Goal: Information Seeking & Learning: Learn about a topic

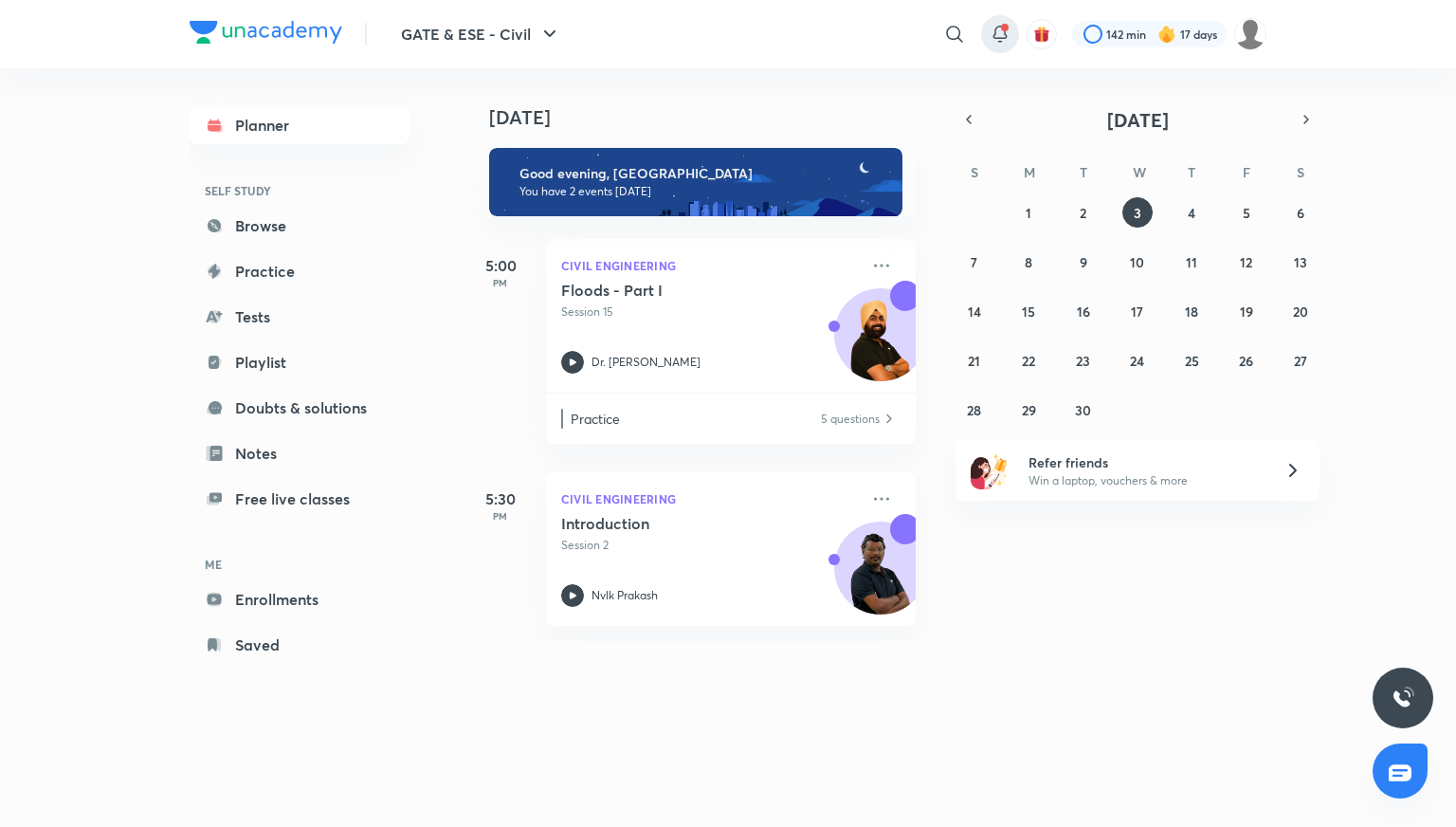
click at [990, 29] on icon at bounding box center [1000, 35] width 23 height 23
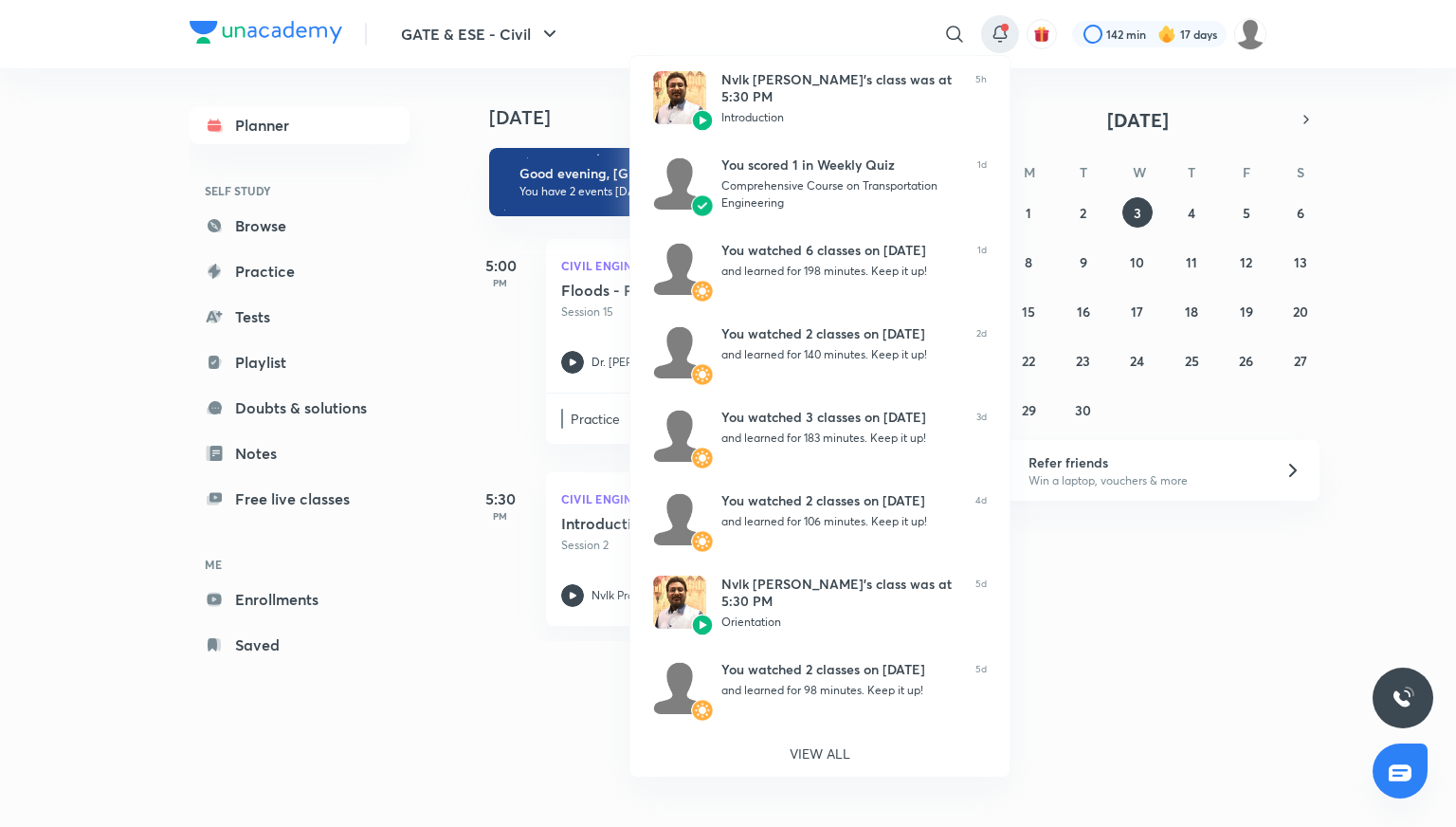
click at [862, 35] on div at bounding box center [728, 414] width 1456 height 827
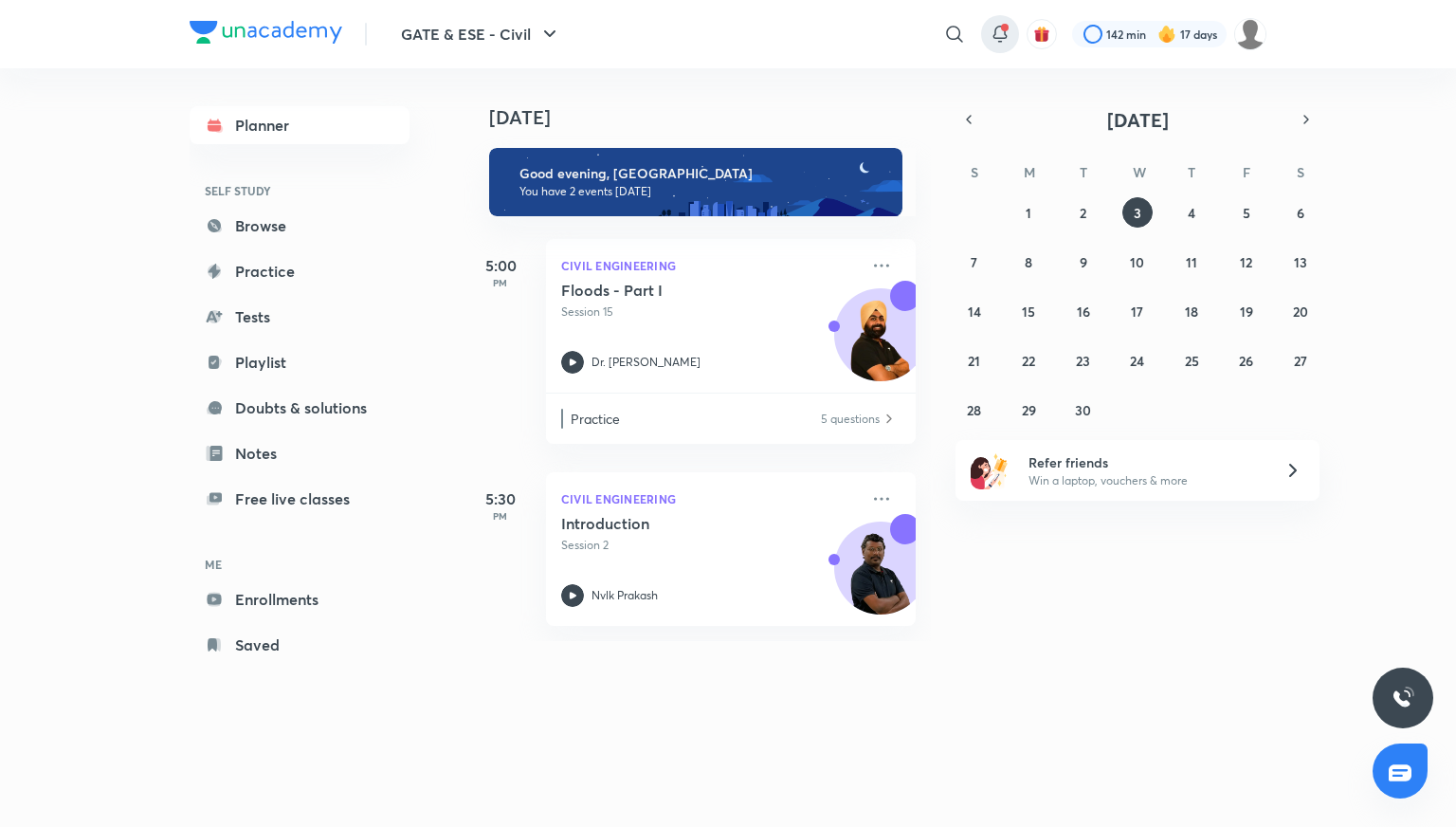
click at [991, 30] on icon at bounding box center [1000, 35] width 23 height 23
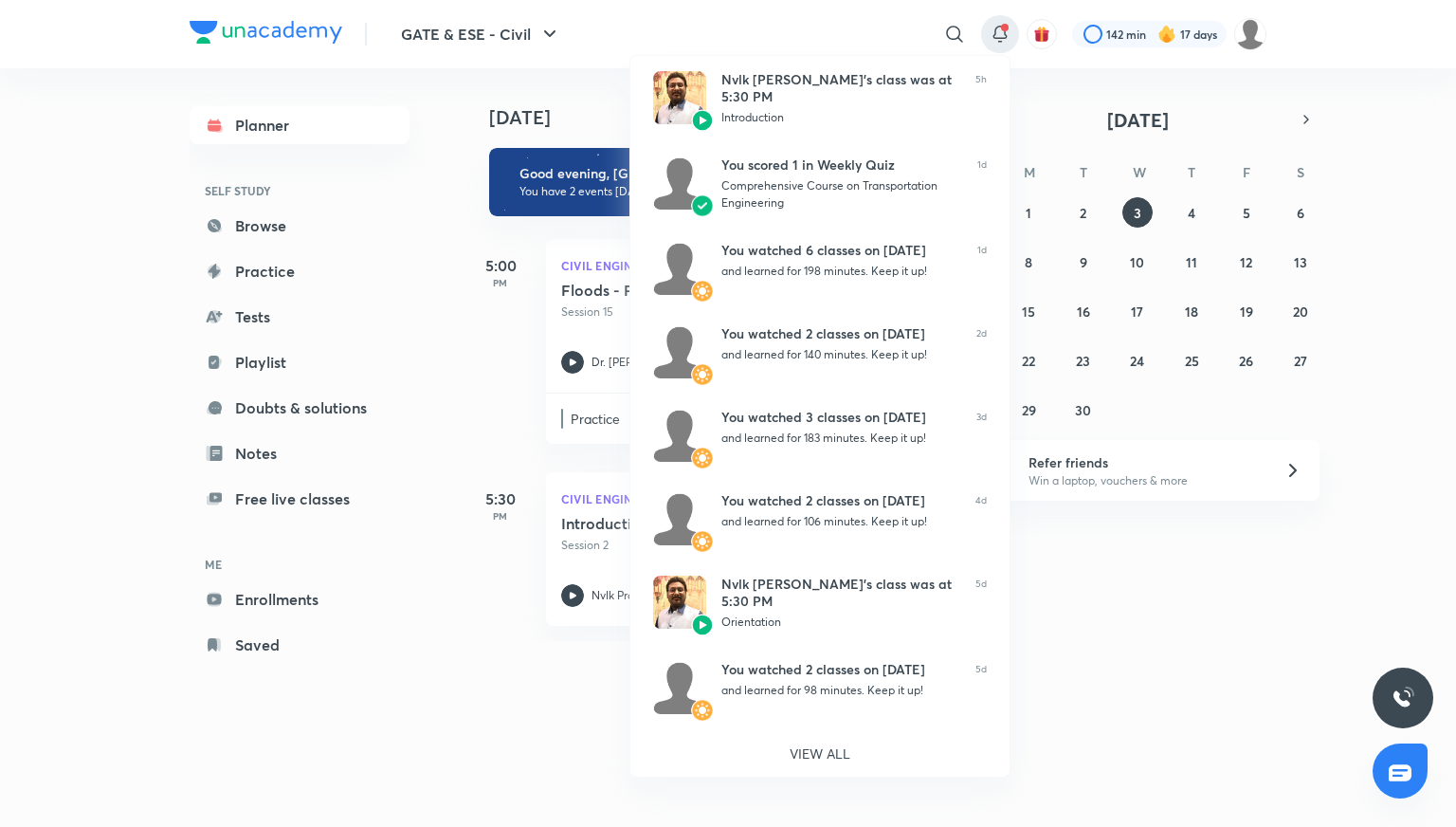
click at [755, 28] on div at bounding box center [728, 414] width 1456 height 827
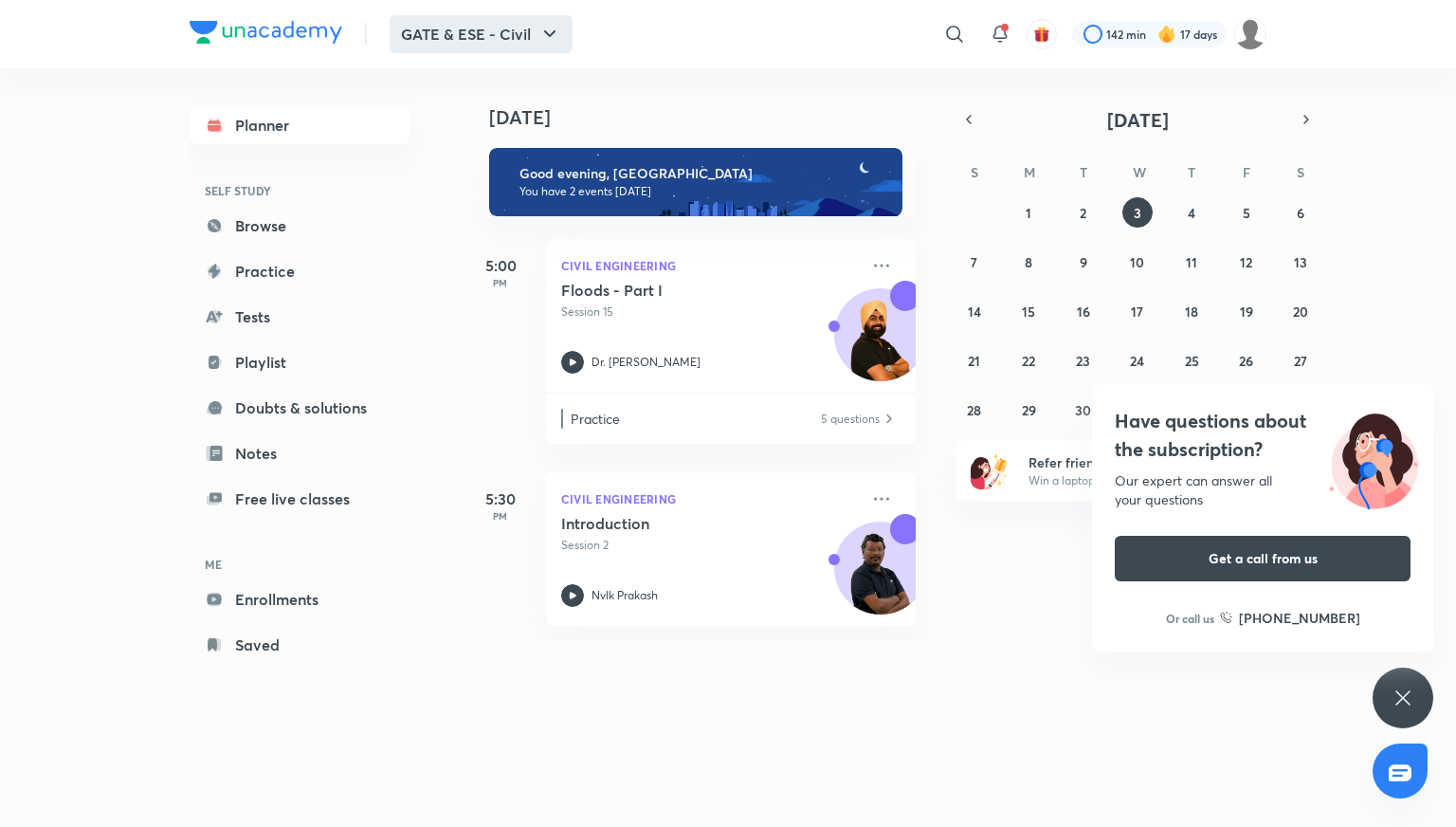
click at [429, 28] on button "GATE & ESE - Civil" at bounding box center [481, 34] width 183 height 38
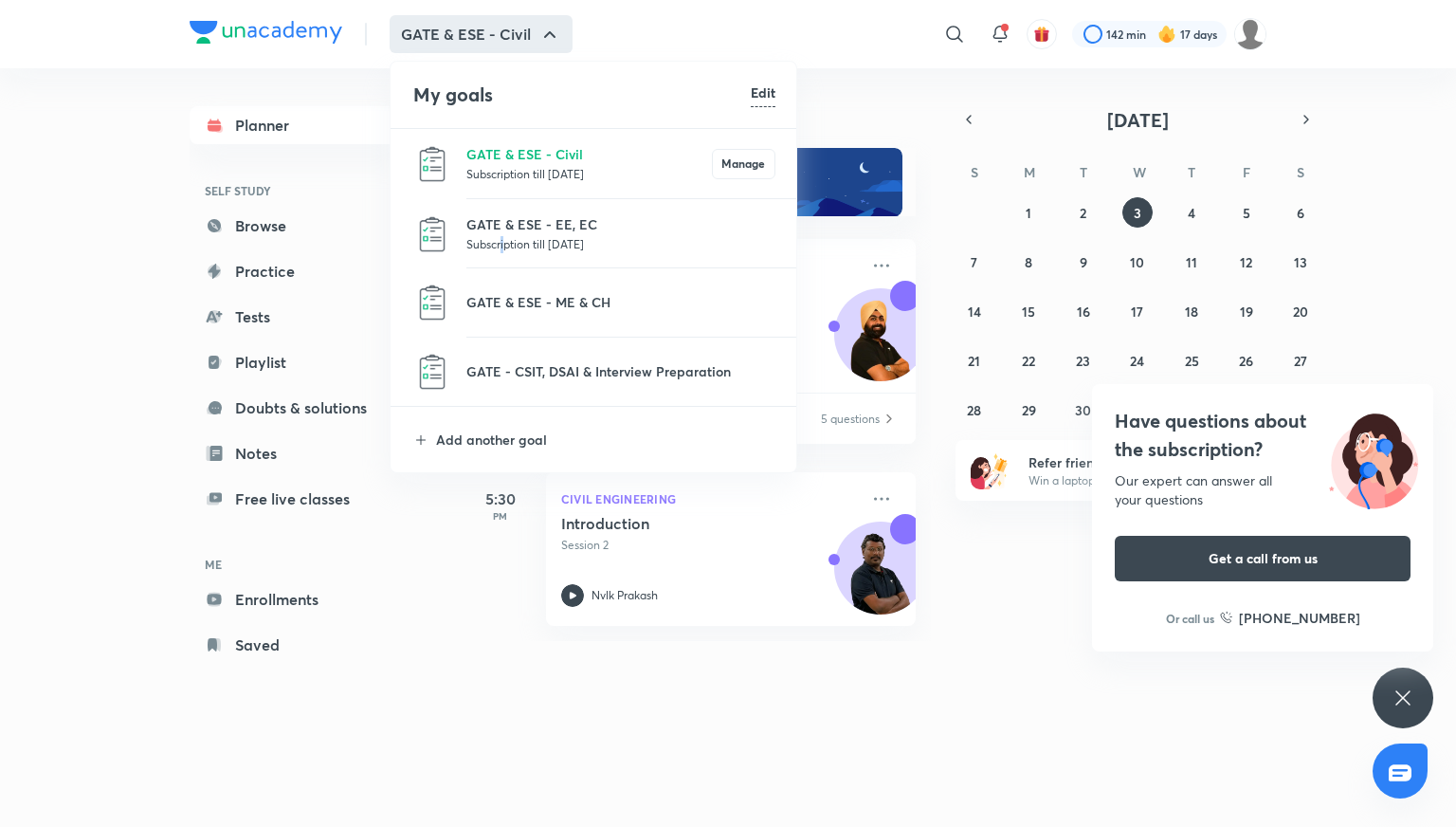
click at [501, 236] on p "Subscription till [DATE]" at bounding box center [620, 244] width 308 height 19
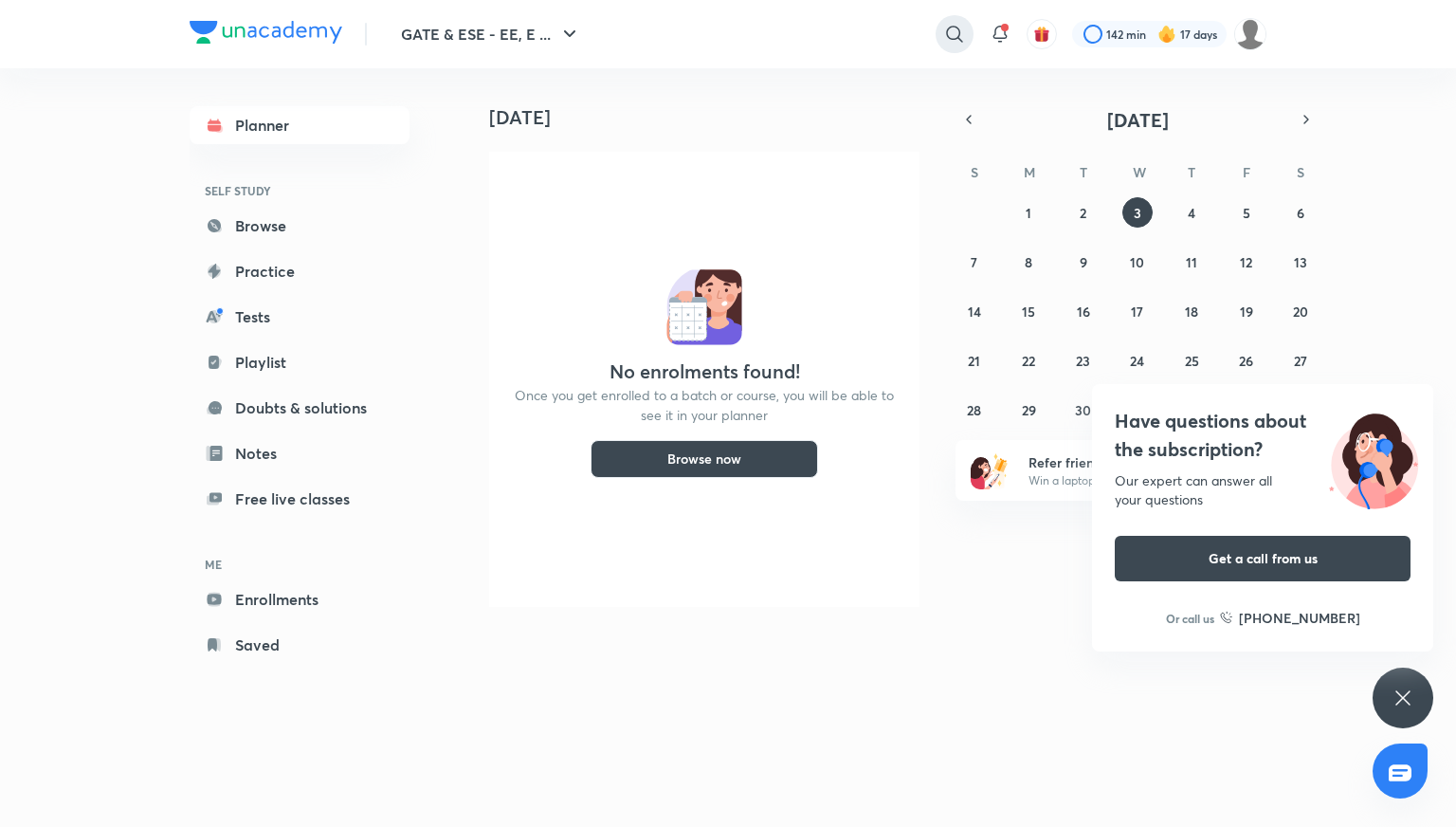
click at [952, 30] on icon at bounding box center [954, 35] width 23 height 23
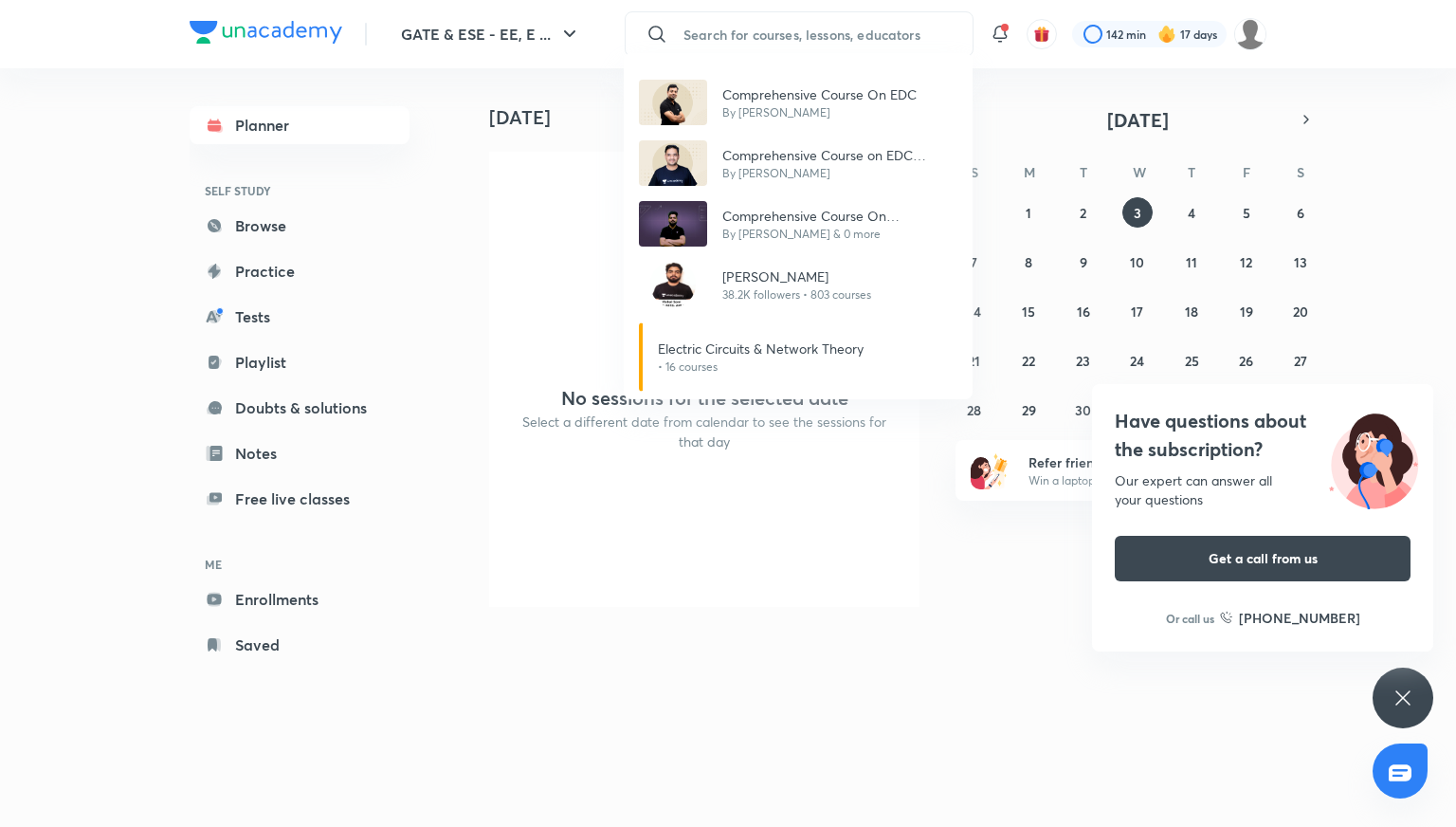
click at [735, 35] on div "Comprehensive Course On EDC By [PERSON_NAME] Das Comprehensive Course on EDC (S…" at bounding box center [728, 414] width 1456 height 827
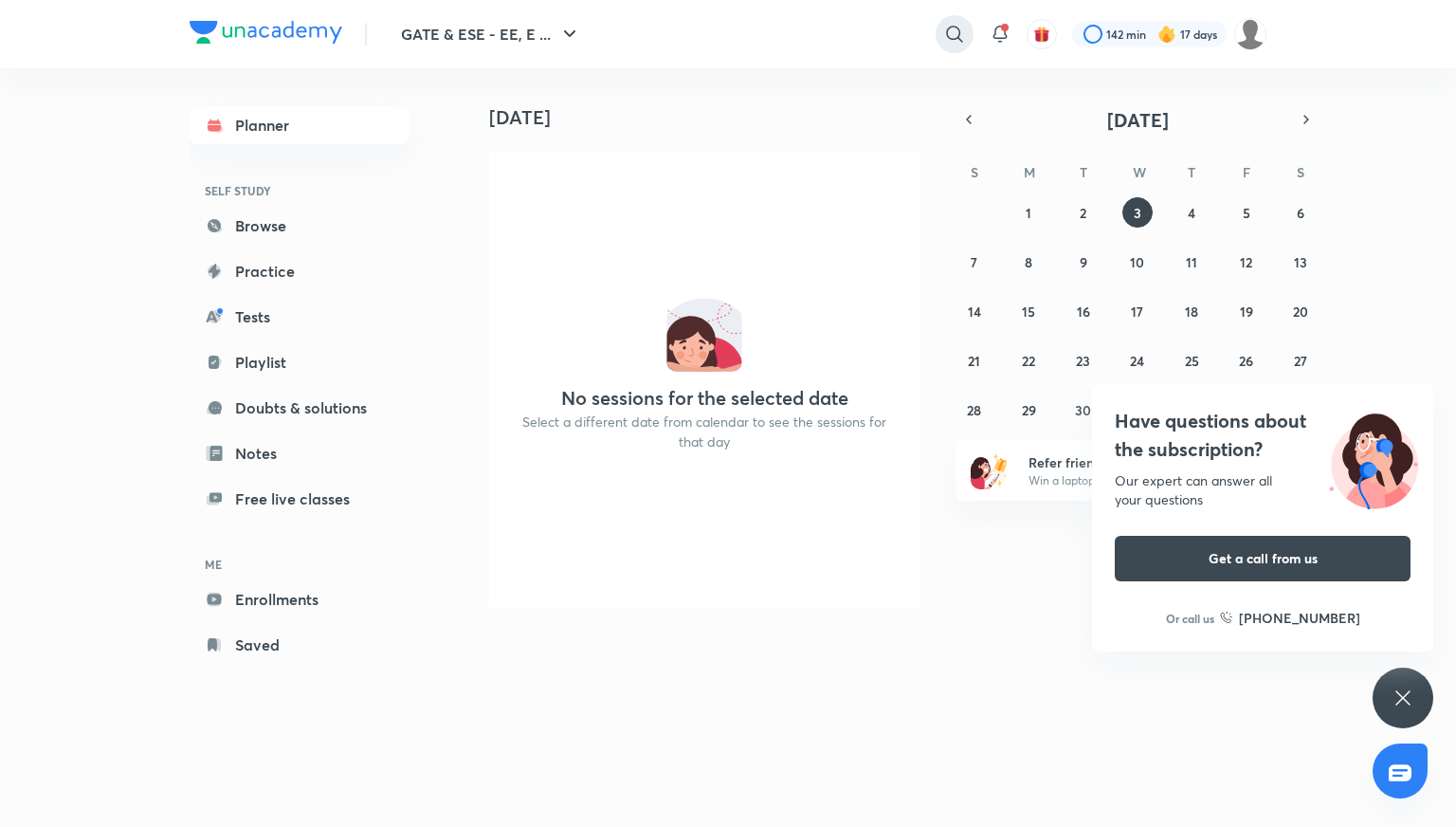
click at [947, 30] on icon at bounding box center [953, 34] width 16 height 16
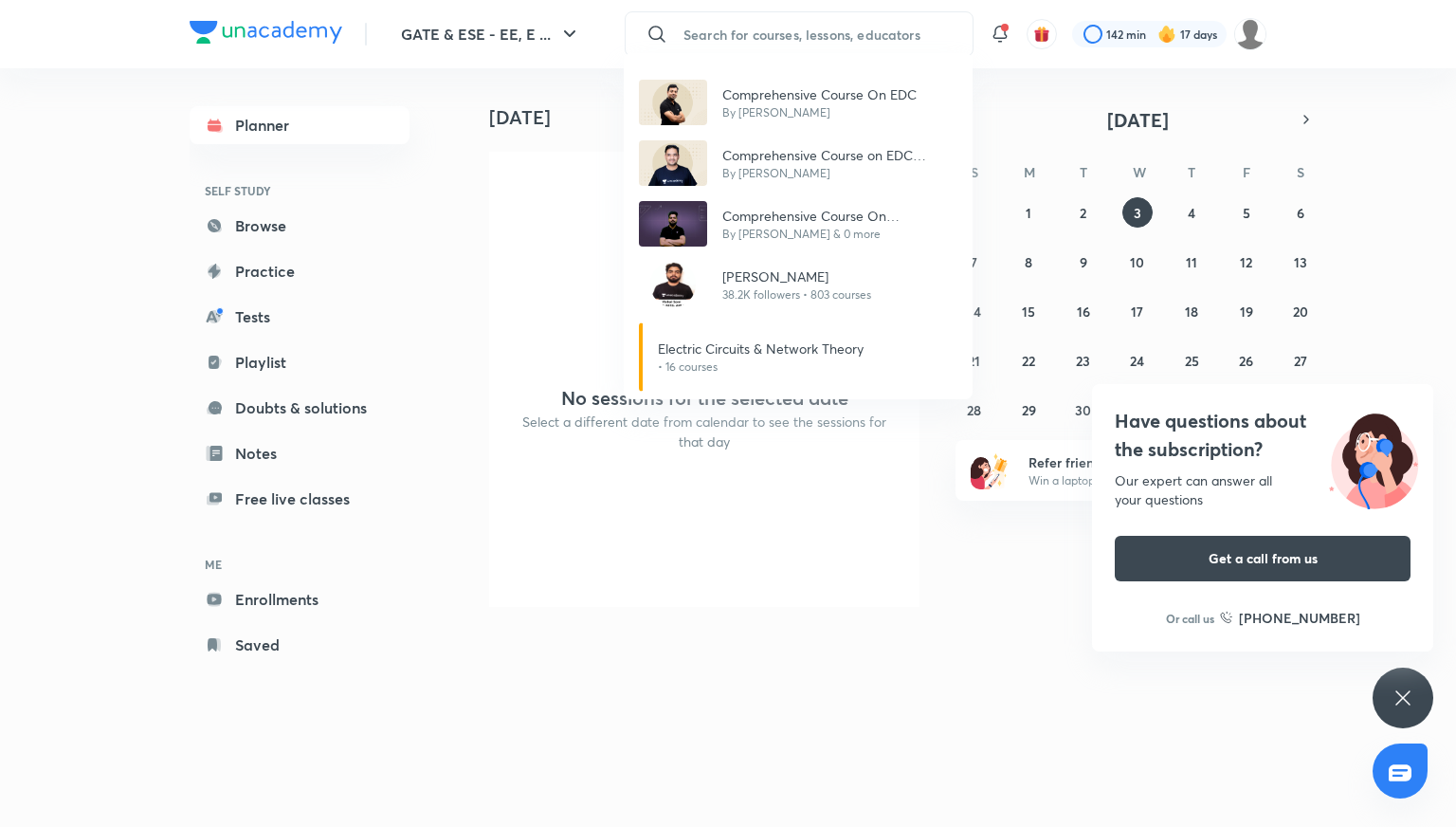
click at [726, 28] on div "Comprehensive Course On EDC By [PERSON_NAME] Das Comprehensive Course on EDC (S…" at bounding box center [728, 414] width 1456 height 827
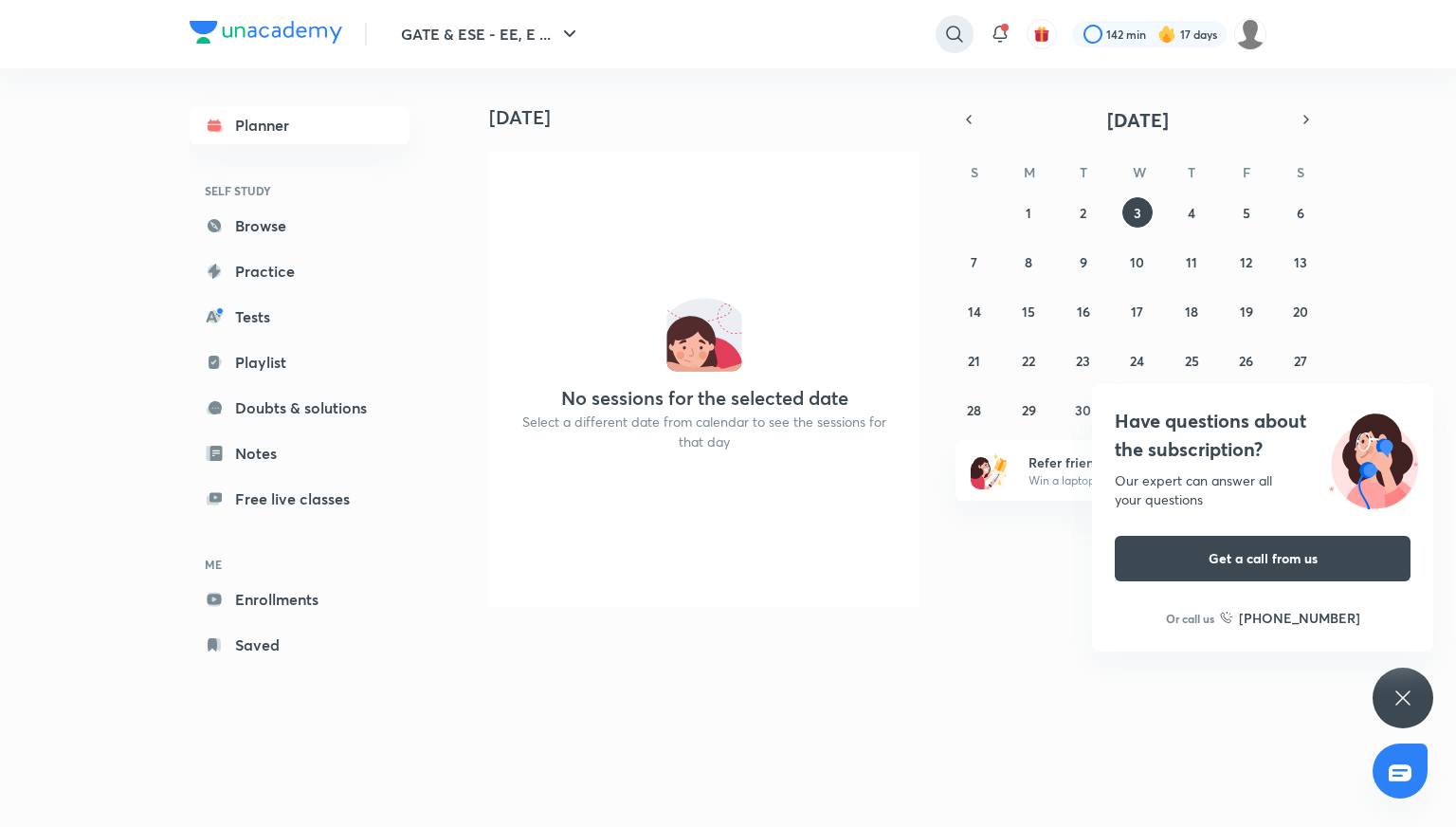
click at [948, 29] on icon at bounding box center [954, 35] width 23 height 23
type input "[PERSON_NAME]"
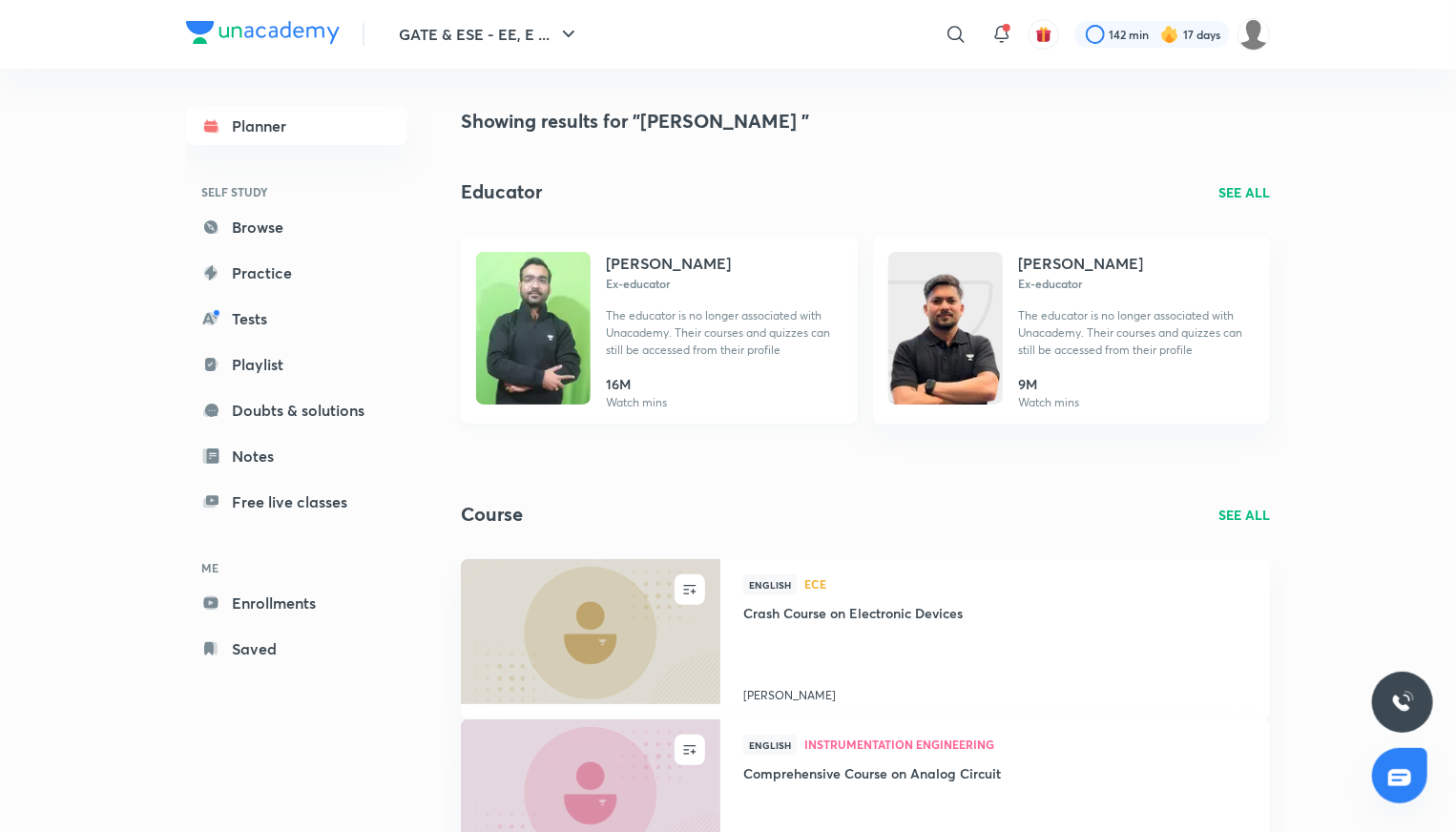
click at [677, 360] on div "[PERSON_NAME] Ex-educator The educator is no longer associated with Unacademy. …" at bounding box center [724, 312] width 237 height 122
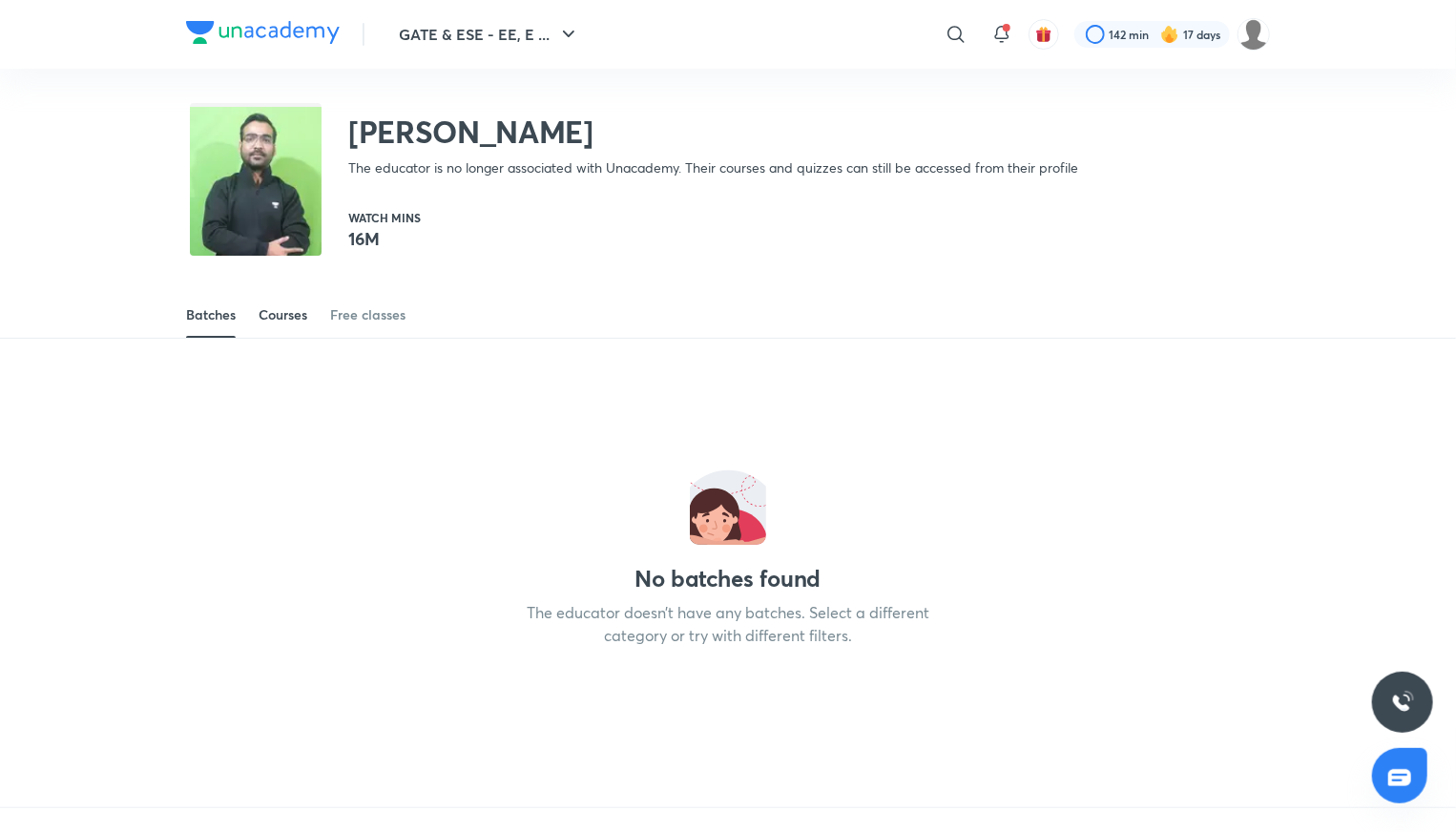
click at [298, 319] on div "Courses" at bounding box center [282, 315] width 48 height 19
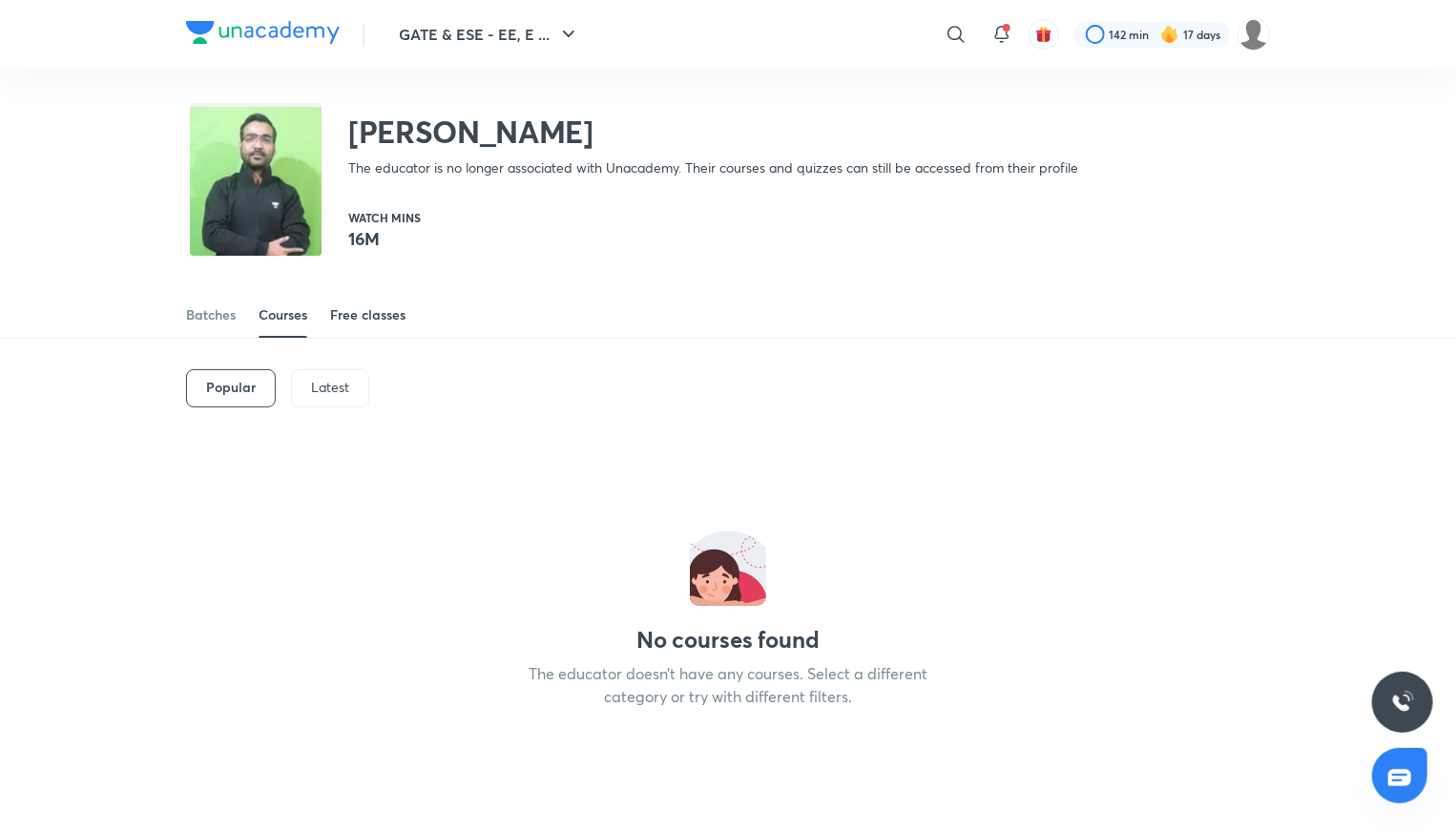
click at [343, 313] on div "Free classes" at bounding box center [368, 315] width 75 height 19
click at [268, 314] on div "Courses" at bounding box center [282, 315] width 48 height 19
click at [295, 382] on div "Latest" at bounding box center [330, 388] width 78 height 38
click at [244, 386] on p "Popular" at bounding box center [229, 387] width 47 height 15
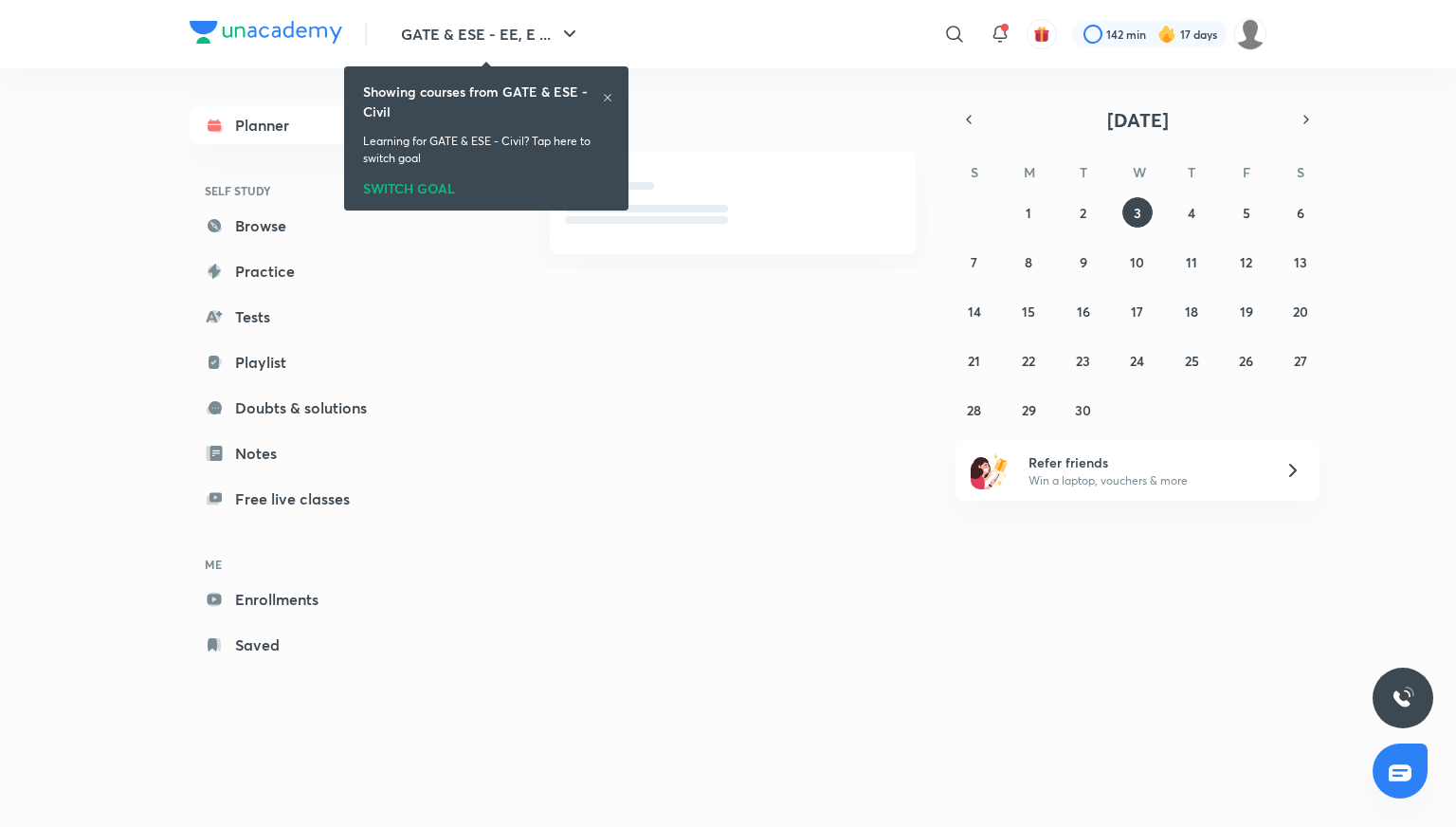
click at [717, 110] on h4 "[DATE]" at bounding box center [711, 117] width 445 height 23
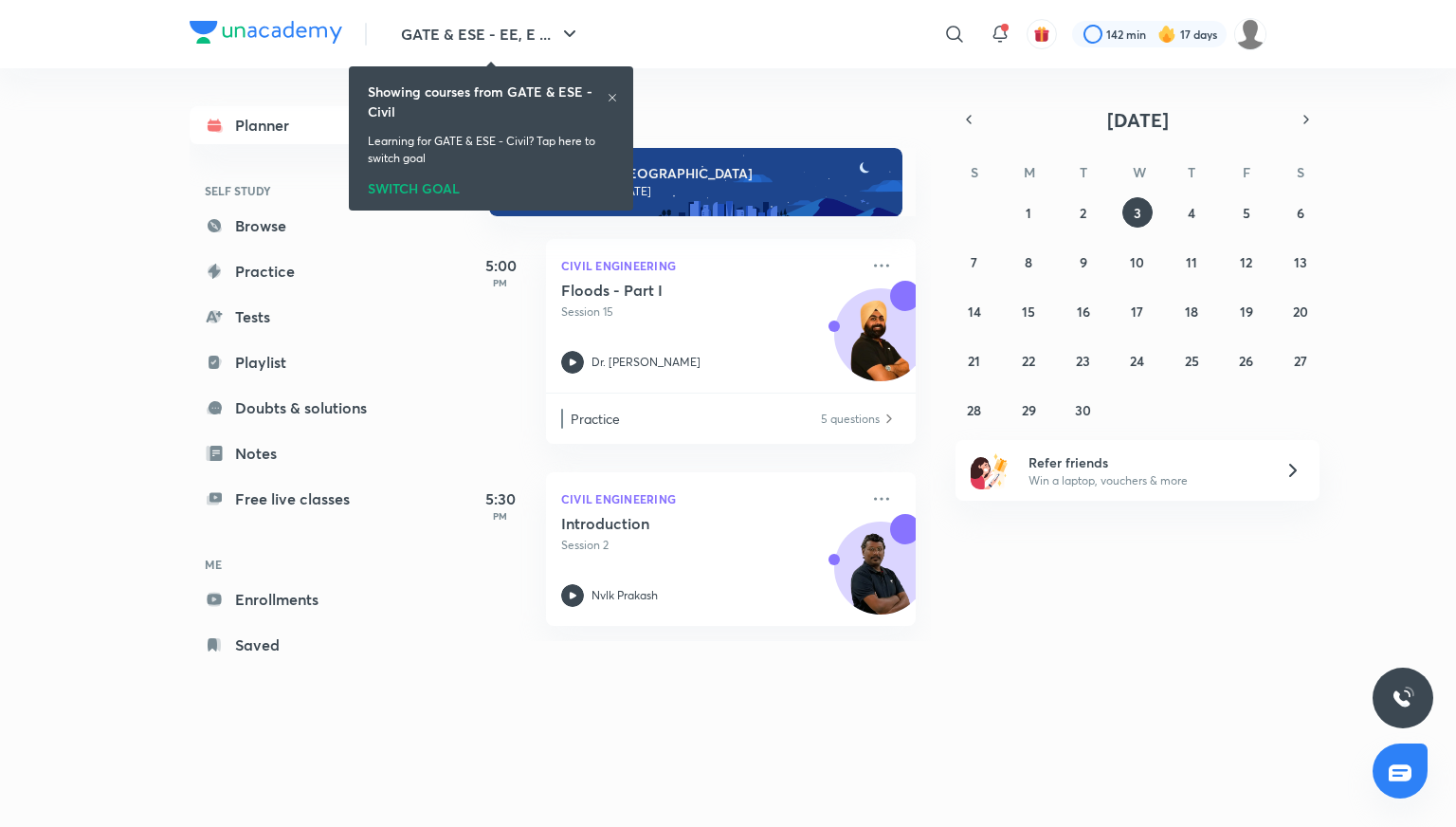
click at [608, 91] on div "Showing courses from GATE & ESE - Civil" at bounding box center [491, 101] width 246 height 39
click at [609, 99] on icon at bounding box center [612, 98] width 12 height 12
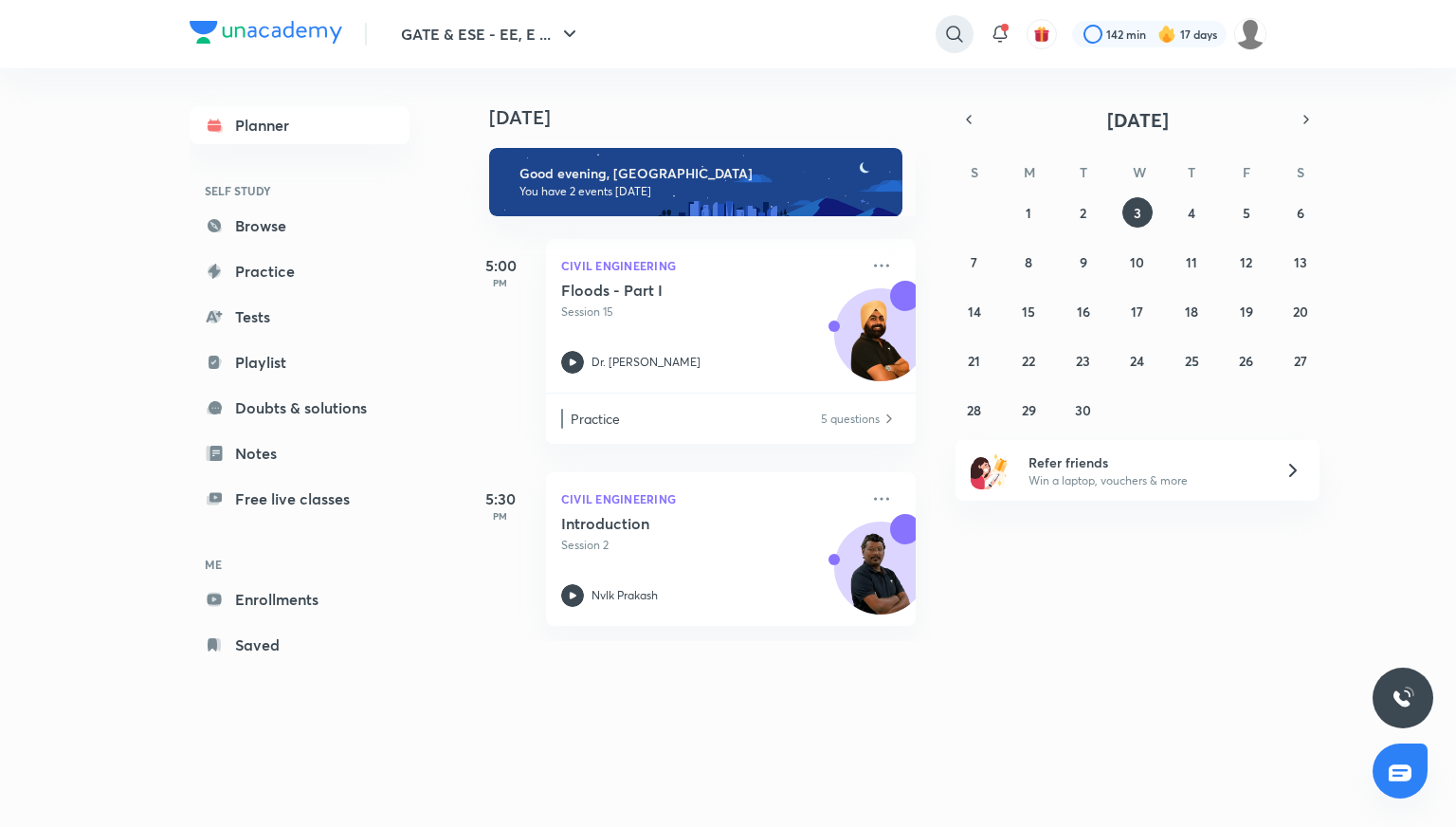
click at [963, 33] on icon at bounding box center [954, 35] width 23 height 23
type input "r"
click at [698, 42] on div at bounding box center [728, 414] width 1456 height 827
click at [702, 38] on input "r" at bounding box center [806, 34] width 261 height 51
type input "s"
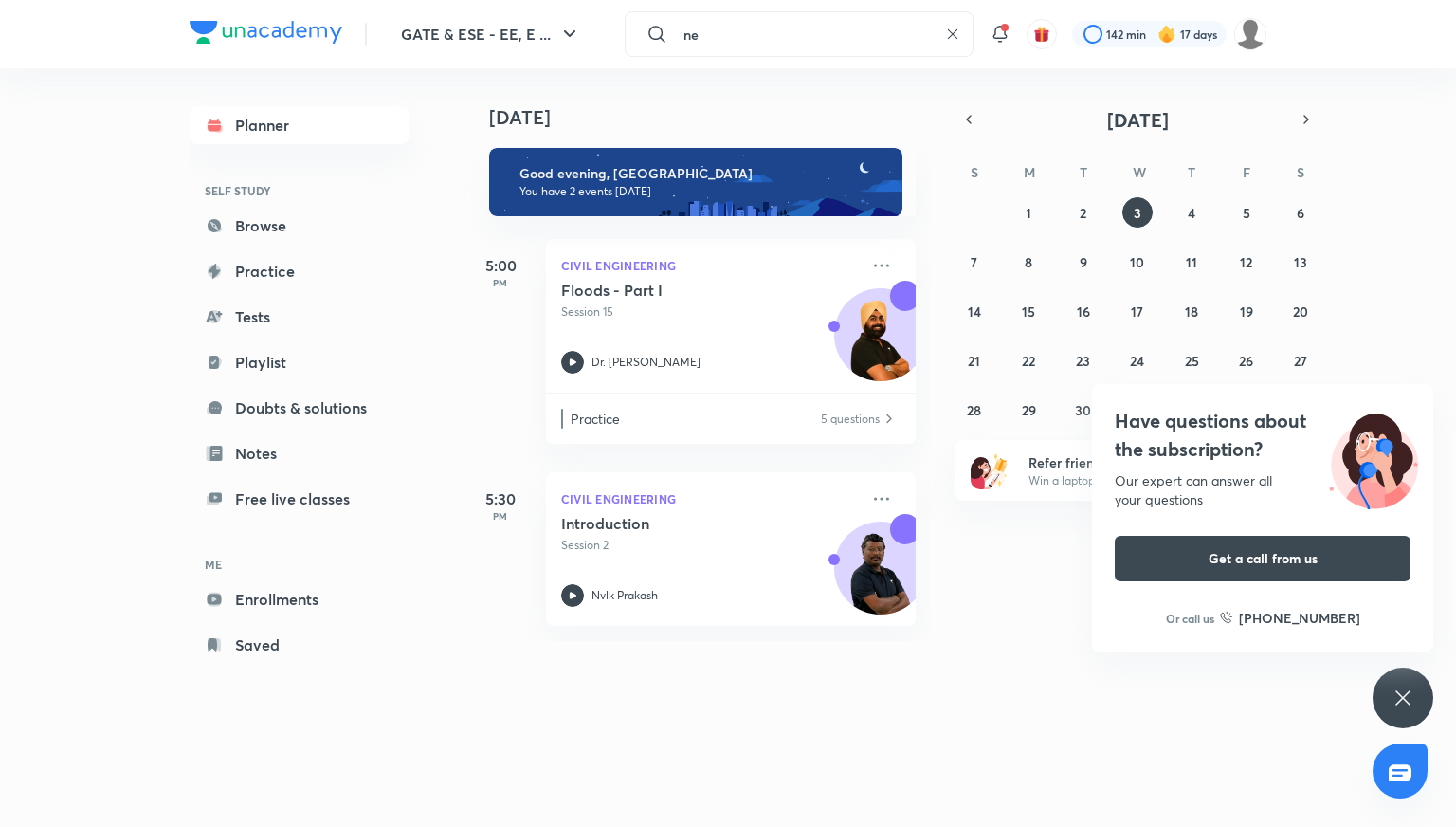
type input "n"
